Goal: Navigation & Orientation: Find specific page/section

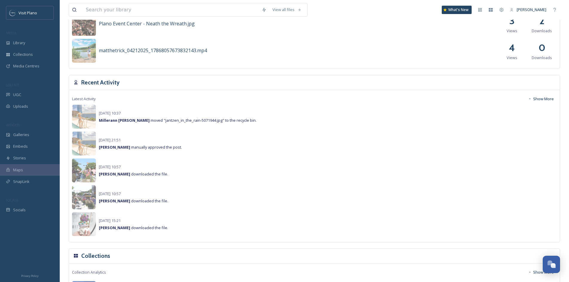
scroll to position [381, 0]
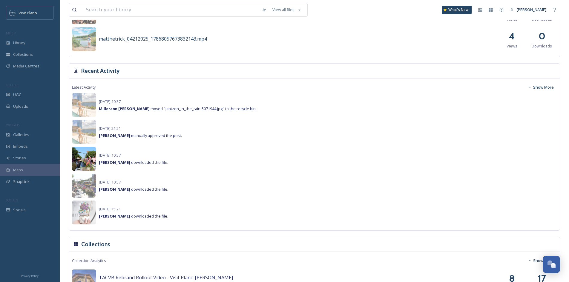
click at [83, 159] on img at bounding box center [84, 159] width 24 height 24
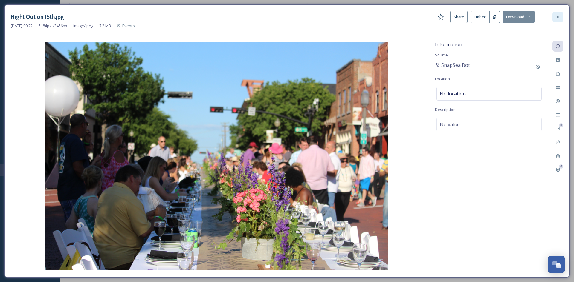
click at [560, 17] on div at bounding box center [557, 17] width 11 height 11
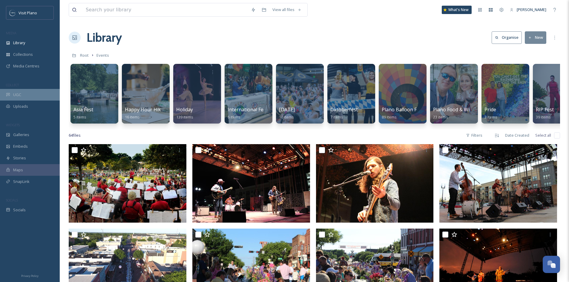
click at [22, 93] on div "UGC" at bounding box center [30, 95] width 60 height 12
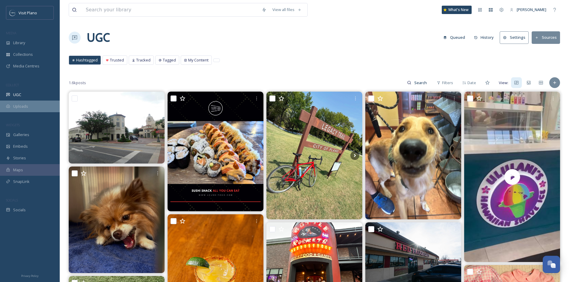
click at [22, 106] on span "Uploads" at bounding box center [20, 107] width 15 height 6
